Goal: Navigation & Orientation: Find specific page/section

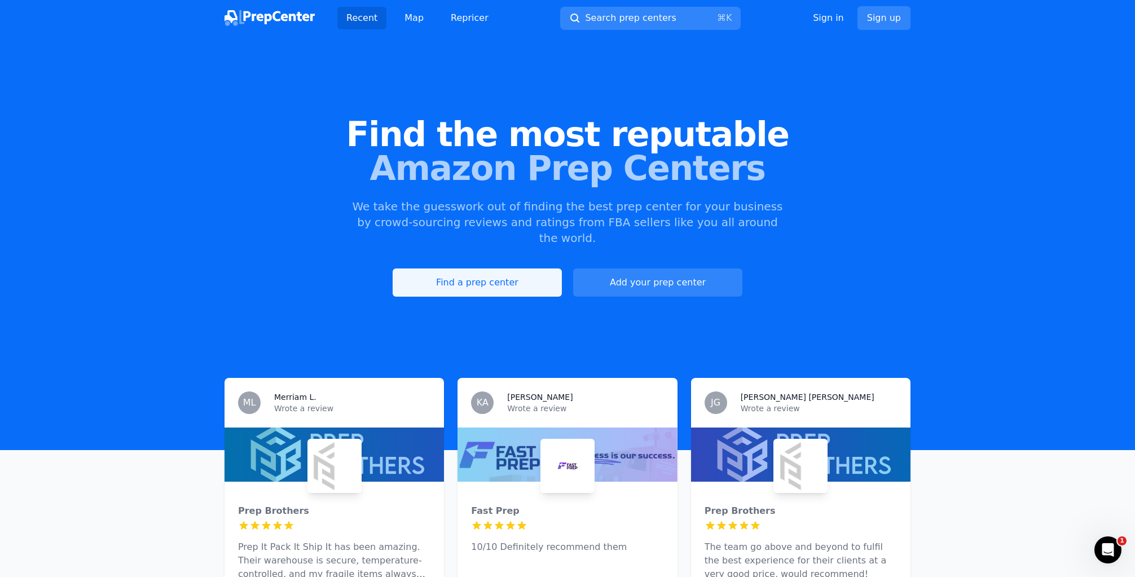
click at [487, 268] on link "Find a prep center" at bounding box center [477, 282] width 169 height 28
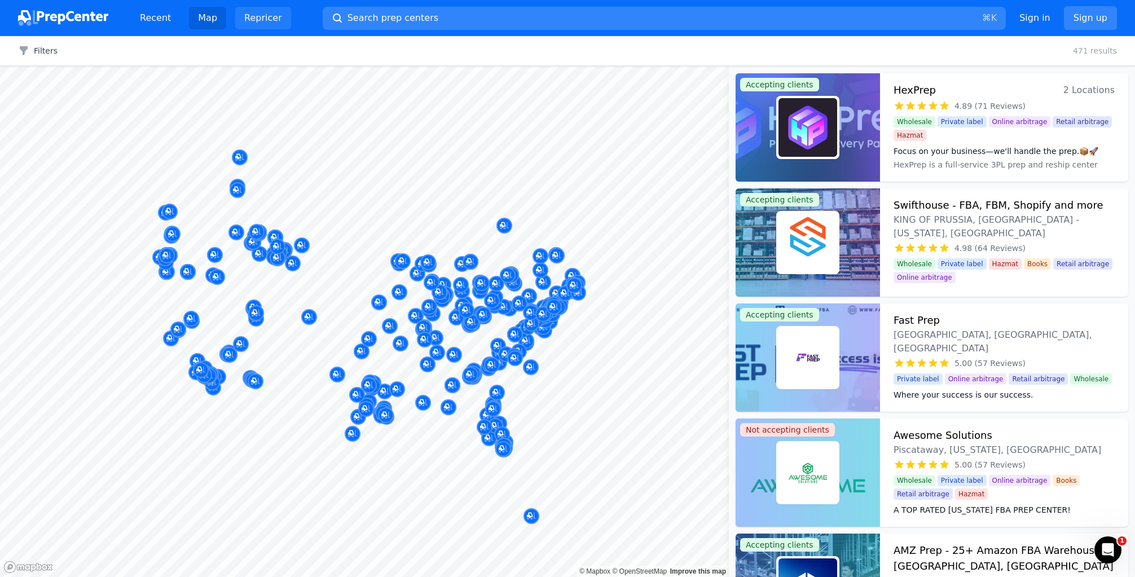
click at [254, 20] on link "Repricer" at bounding box center [263, 18] width 56 height 23
click at [158, 23] on link "Recent" at bounding box center [155, 18] width 49 height 23
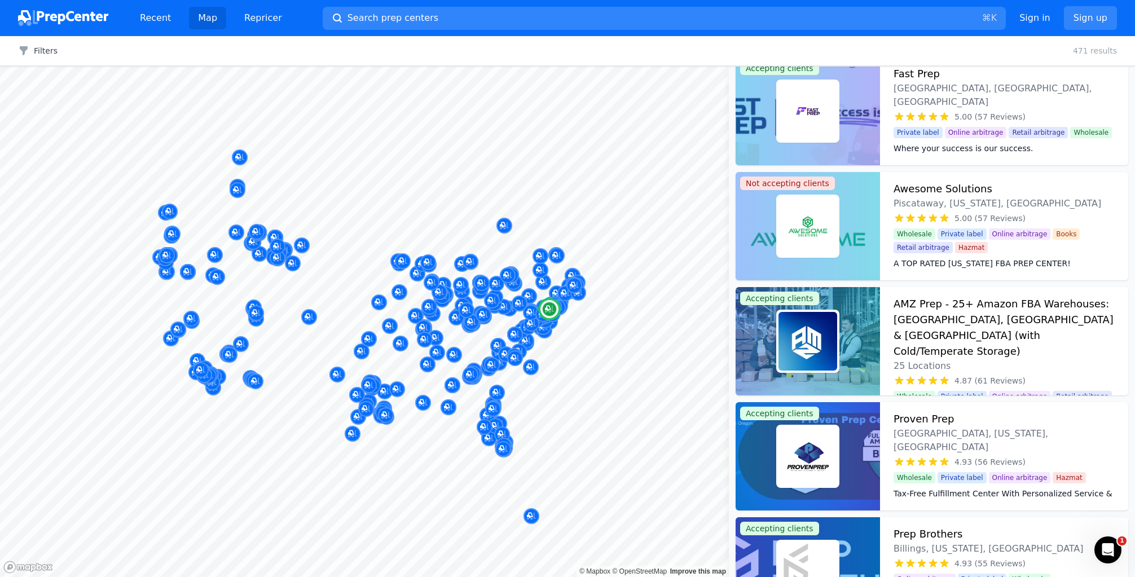
scroll to position [249, 0]
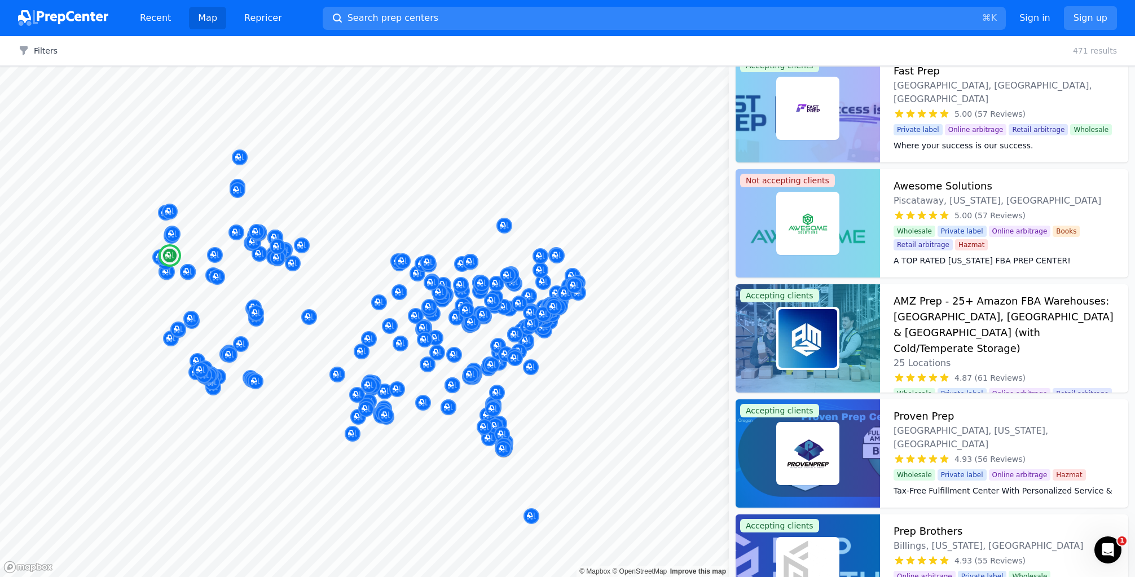
click at [794, 450] on img at bounding box center [807, 453] width 59 height 59
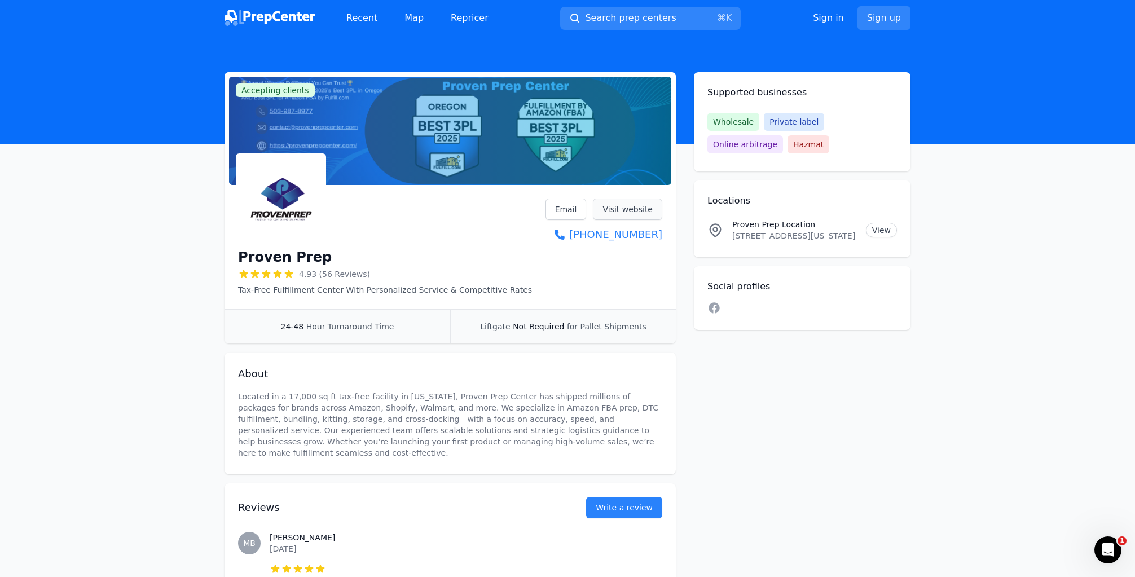
click at [618, 209] on link "Visit website" at bounding box center [627, 209] width 69 height 21
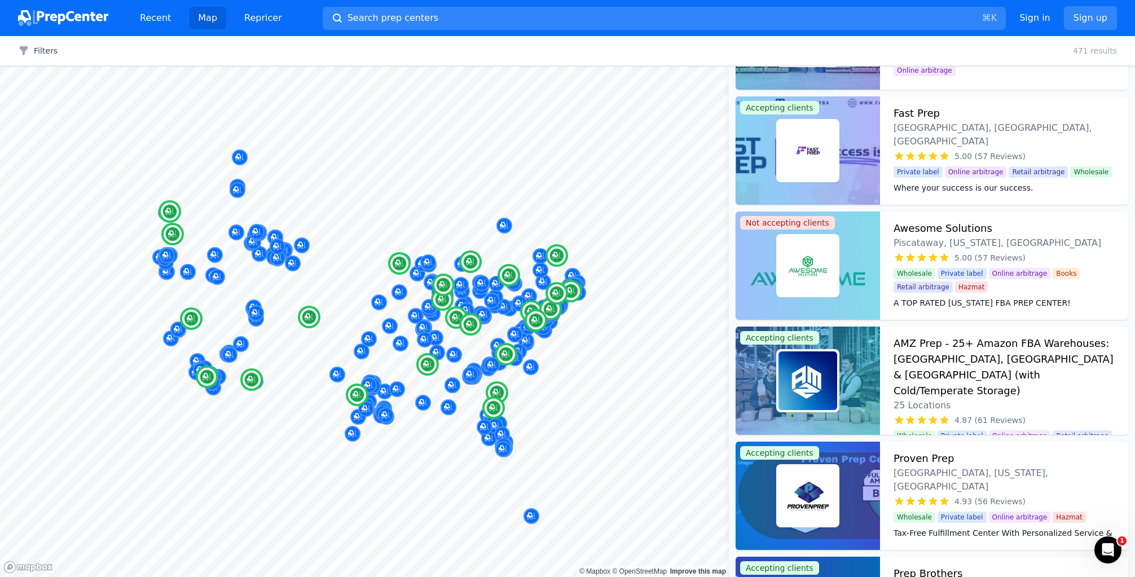
scroll to position [212, 0]
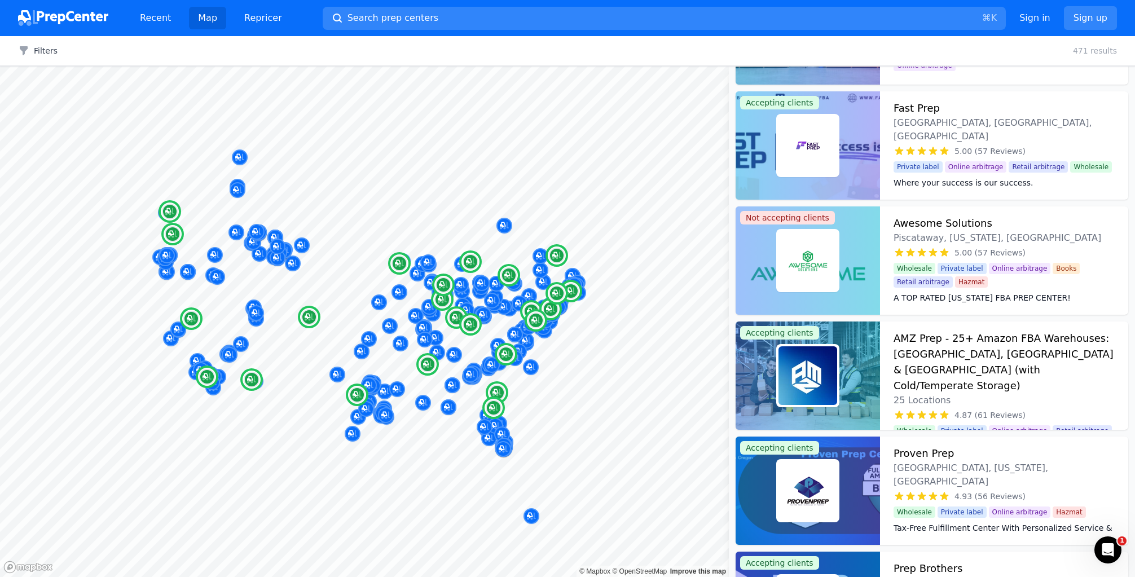
click at [997, 355] on h3 "AMZ Prep - 25+ Amazon FBA Warehouses: [GEOGRAPHIC_DATA], [GEOGRAPHIC_DATA] & [G…" at bounding box center [1003, 361] width 221 height 63
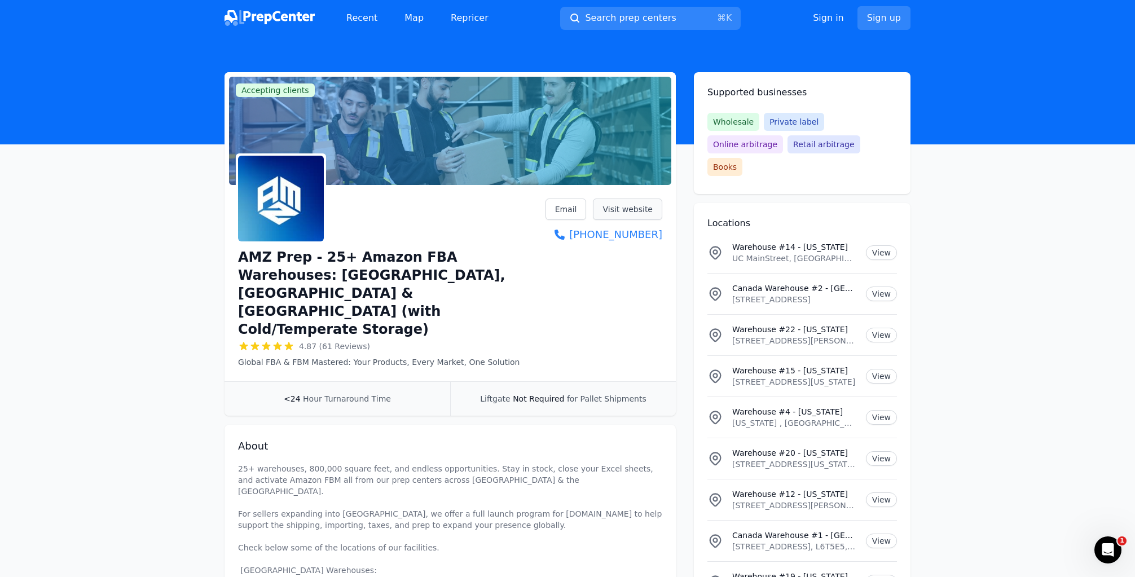
click at [619, 210] on link "Visit website" at bounding box center [627, 209] width 69 height 21
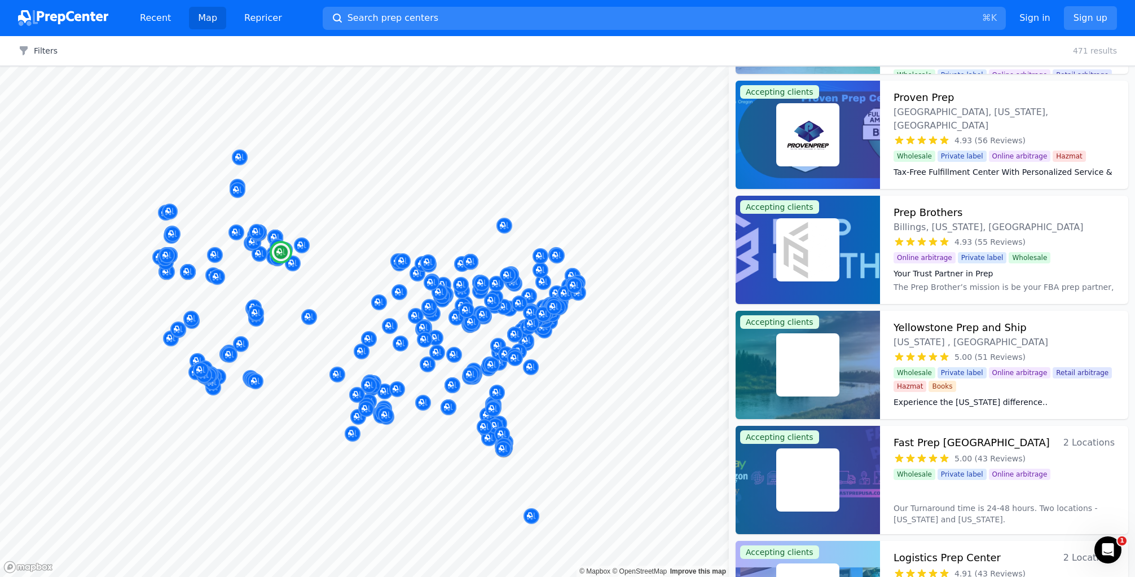
scroll to position [586, 0]
